Goal: Transaction & Acquisition: Purchase product/service

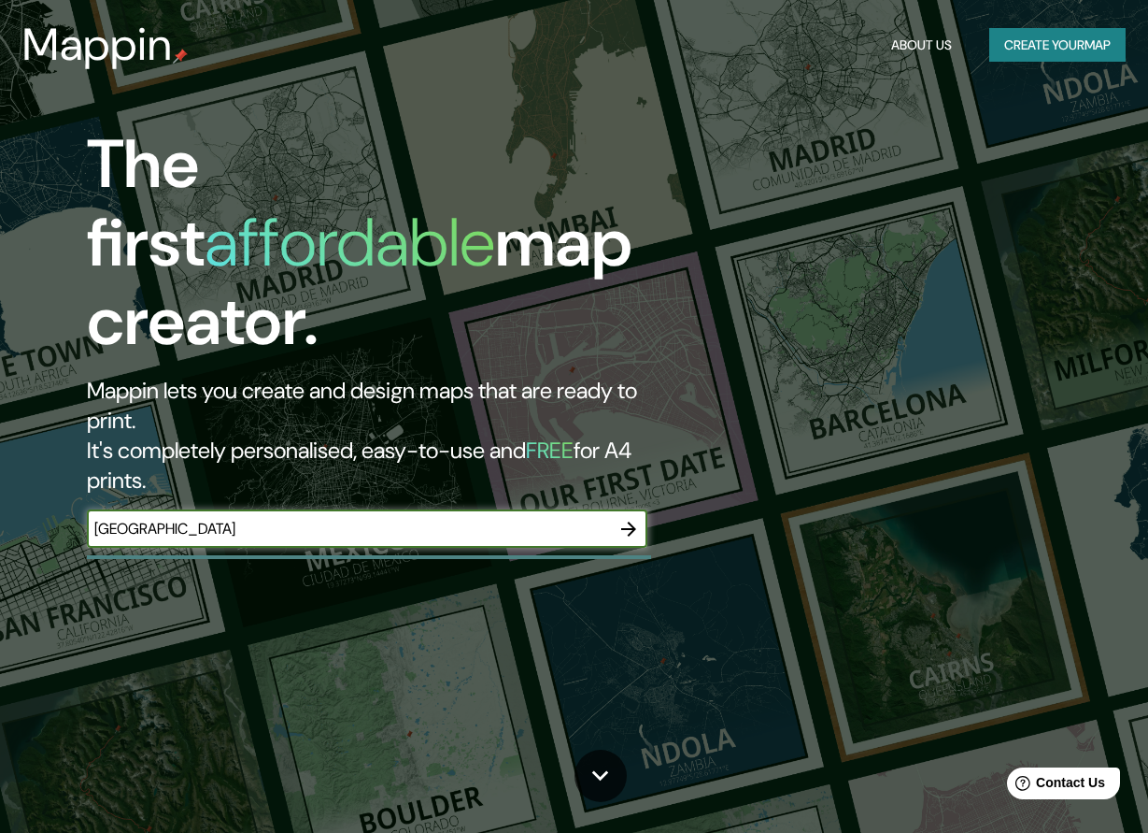
type input "[GEOGRAPHIC_DATA]"
click at [633, 521] on icon "button" at bounding box center [628, 528] width 15 height 15
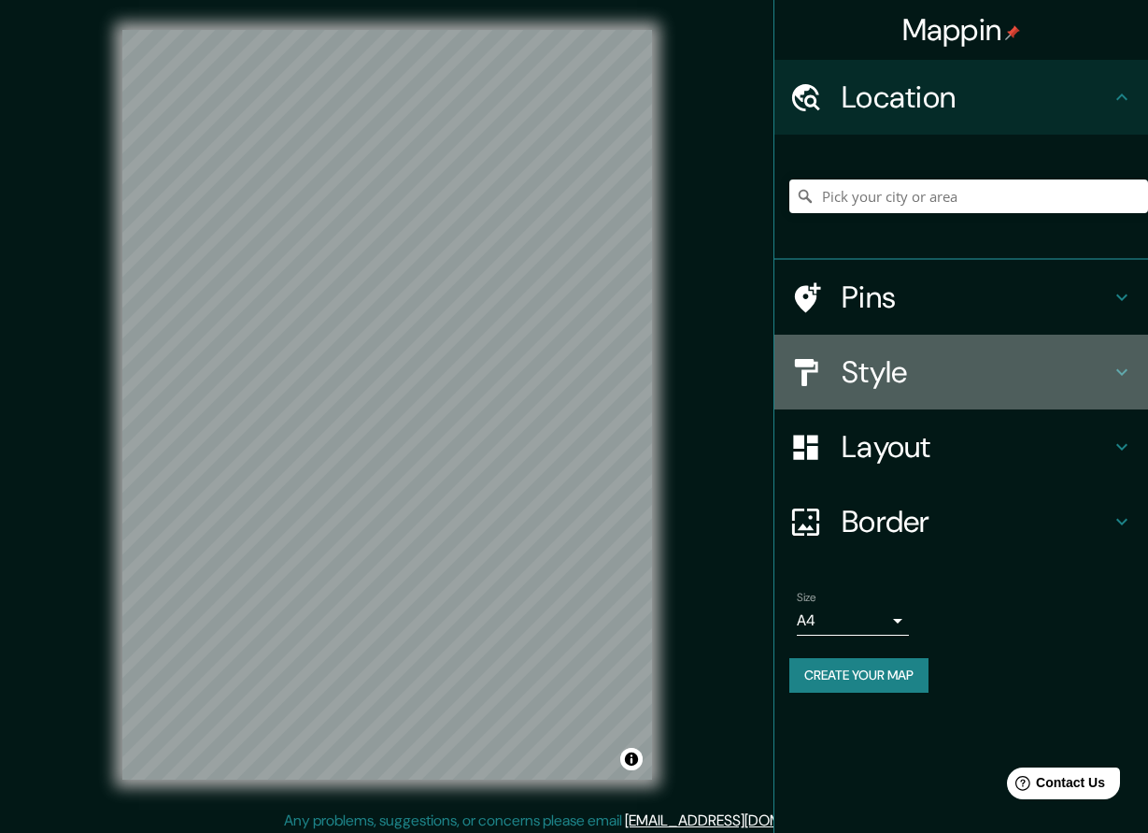
click at [895, 355] on h4 "Style" at bounding box center [976, 371] width 269 height 37
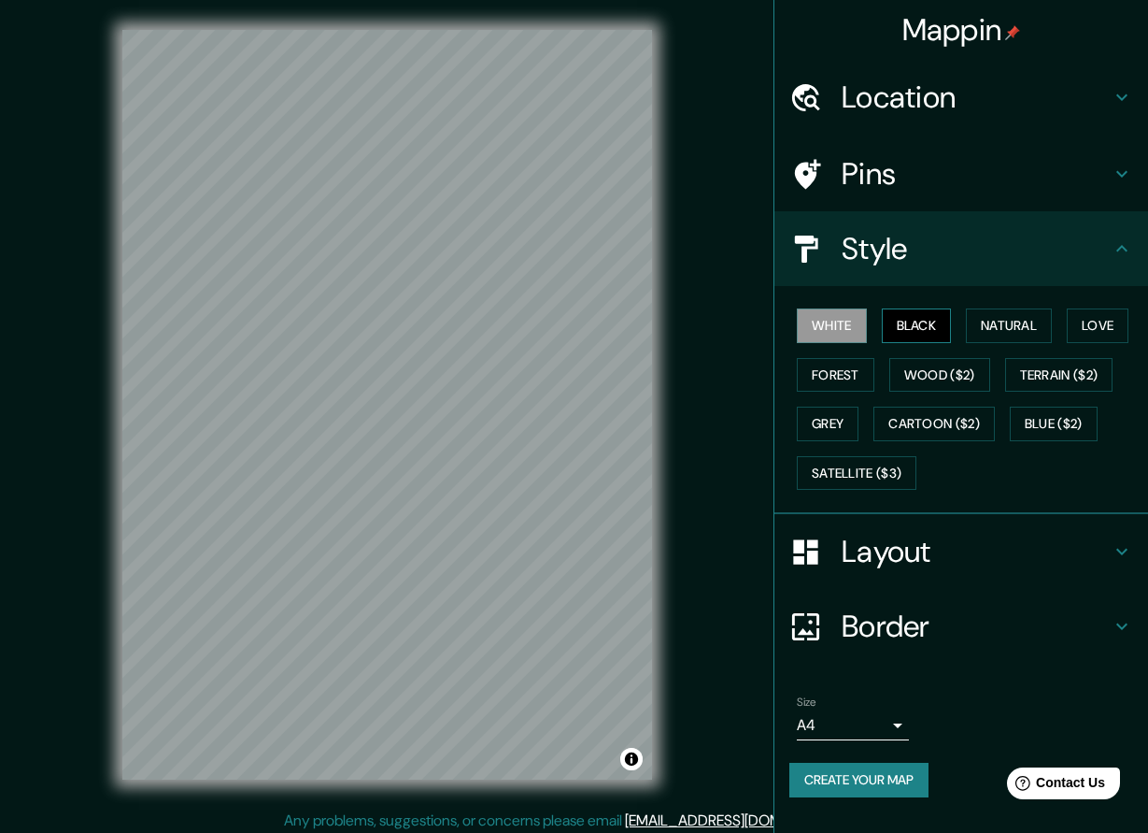
click at [902, 327] on button "Black" at bounding box center [917, 325] width 70 height 35
click at [995, 329] on button "Natural" at bounding box center [1009, 325] width 86 height 35
click at [1110, 336] on button "Love" at bounding box center [1098, 325] width 62 height 35
click at [874, 364] on button "Forest" at bounding box center [836, 375] width 78 height 35
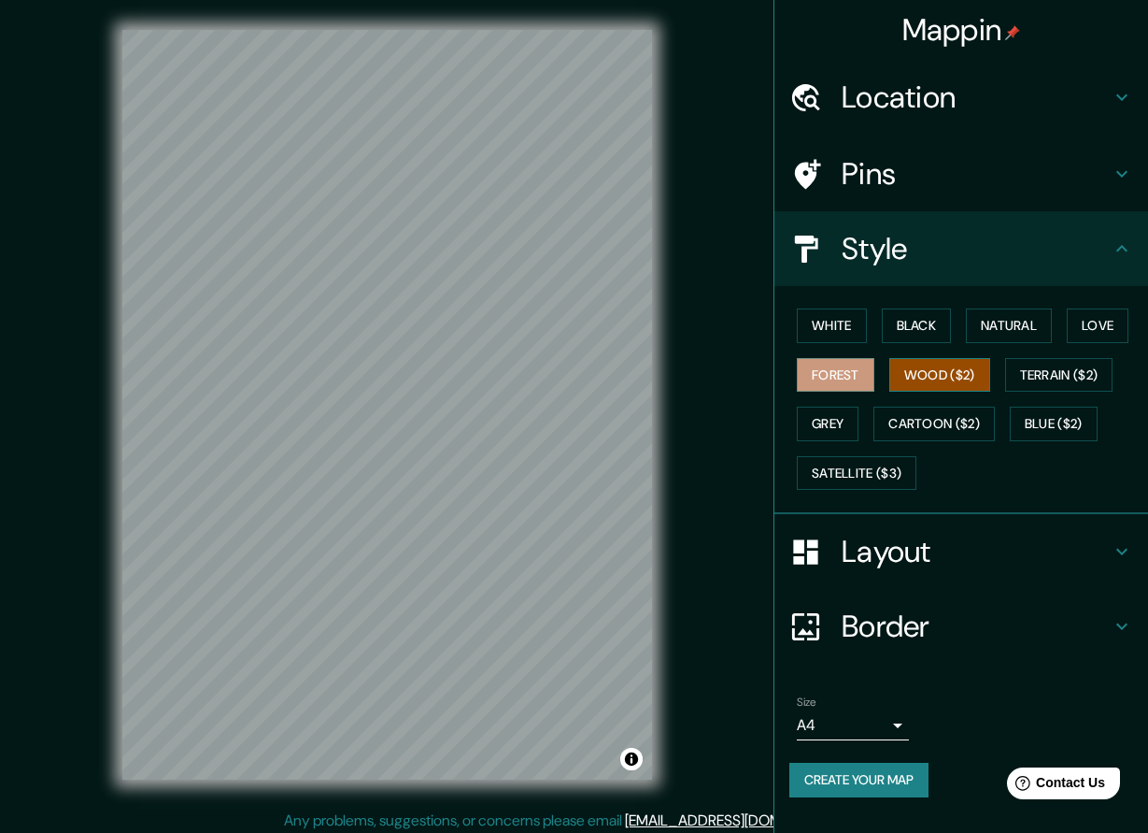
click at [923, 382] on button "Wood ($2)" at bounding box center [940, 375] width 101 height 35
click at [1092, 377] on button "Terrain ($2)" at bounding box center [1059, 375] width 108 height 35
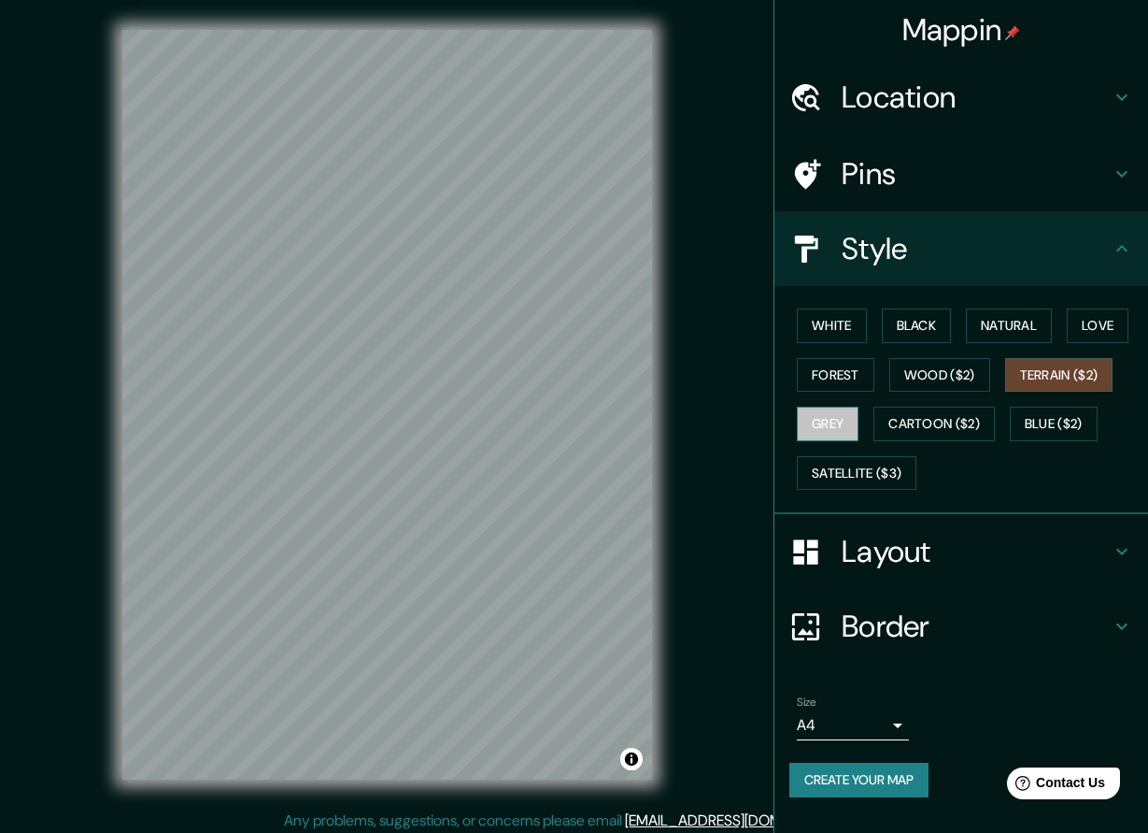
click at [823, 424] on button "Grey" at bounding box center [828, 423] width 62 height 35
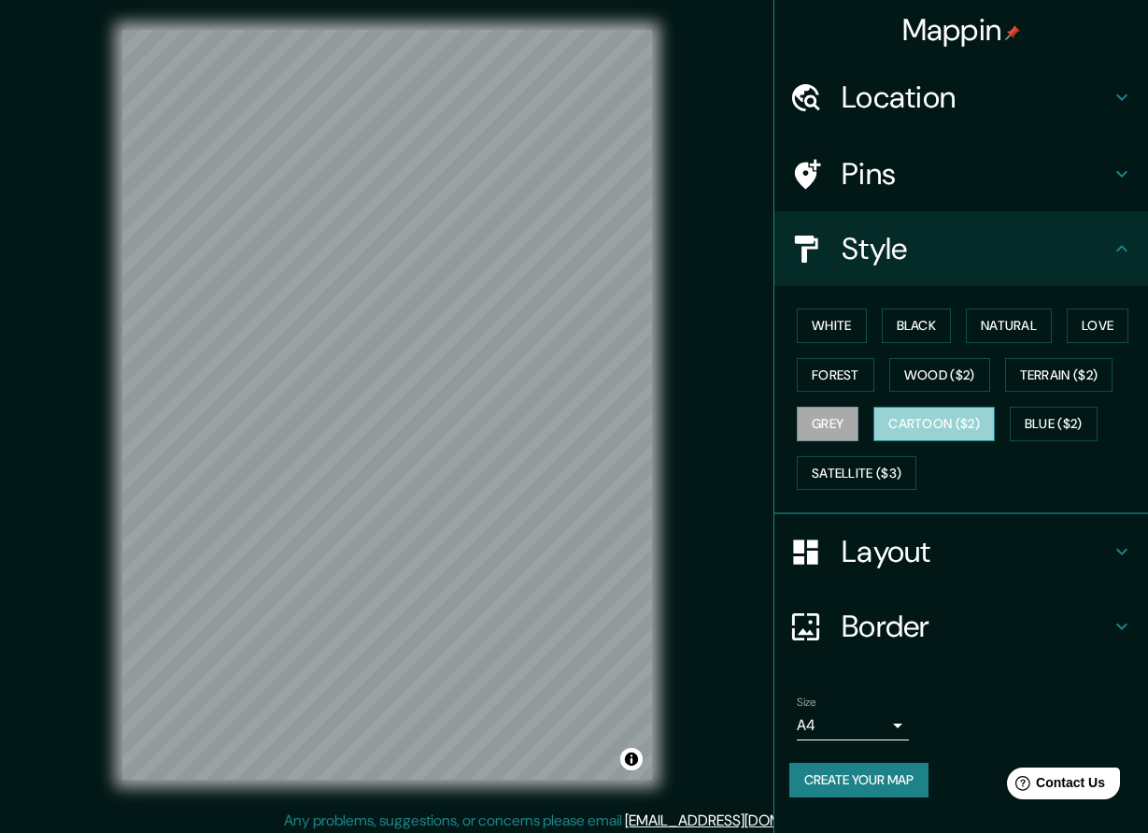
click at [913, 425] on button "Cartoon ($2)" at bounding box center [934, 423] width 121 height 35
click at [1066, 415] on button "Blue ($2)" at bounding box center [1054, 423] width 88 height 35
